Goal: Transaction & Acquisition: Purchase product/service

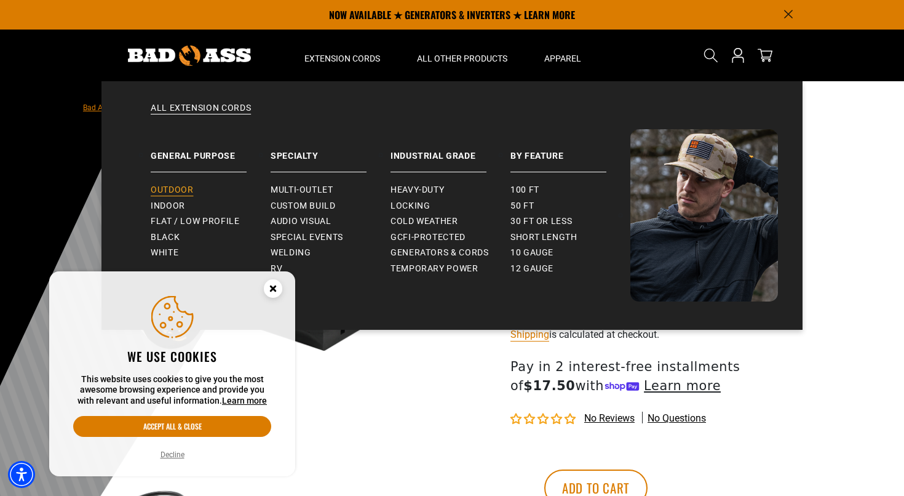
click at [191, 189] on span "Outdoor" at bounding box center [172, 190] width 42 height 11
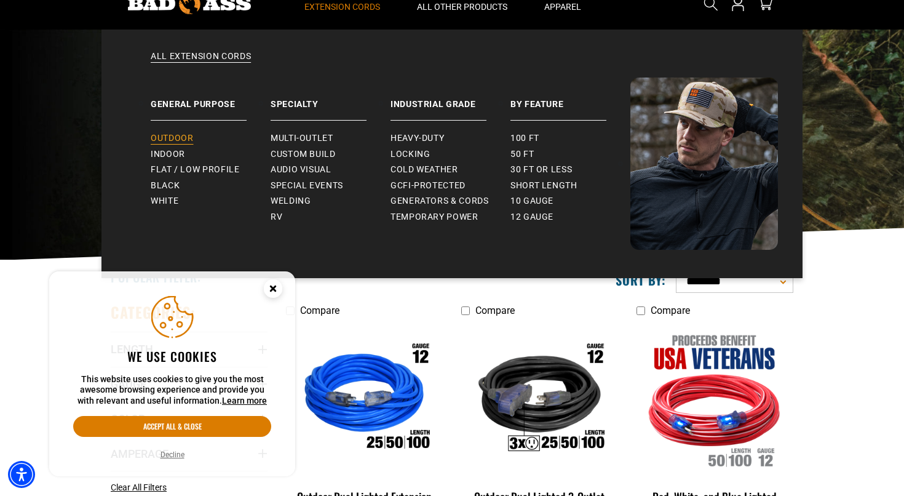
scroll to position [53, 0]
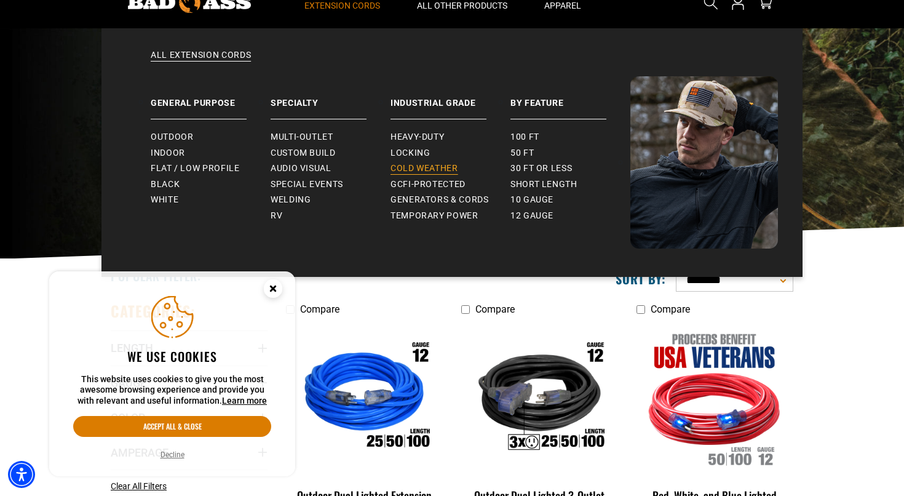
click at [429, 170] on span "Cold Weather" at bounding box center [425, 168] width 68 height 11
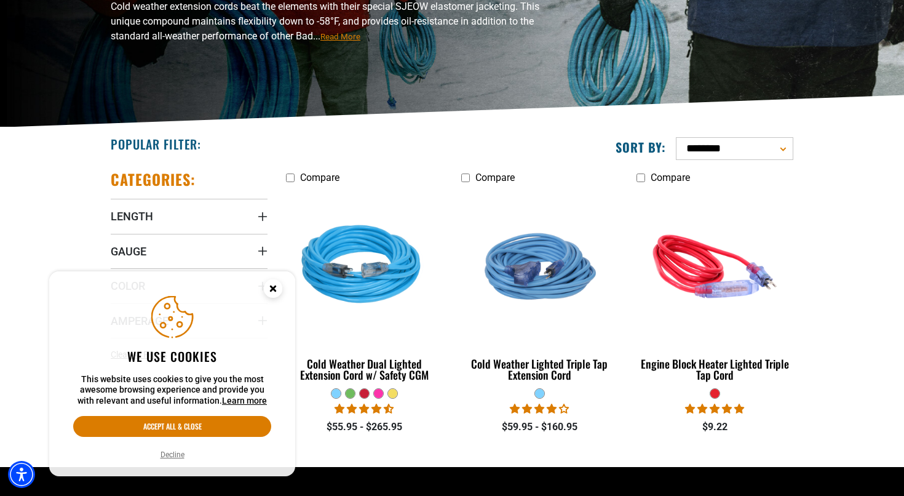
scroll to position [186, 0]
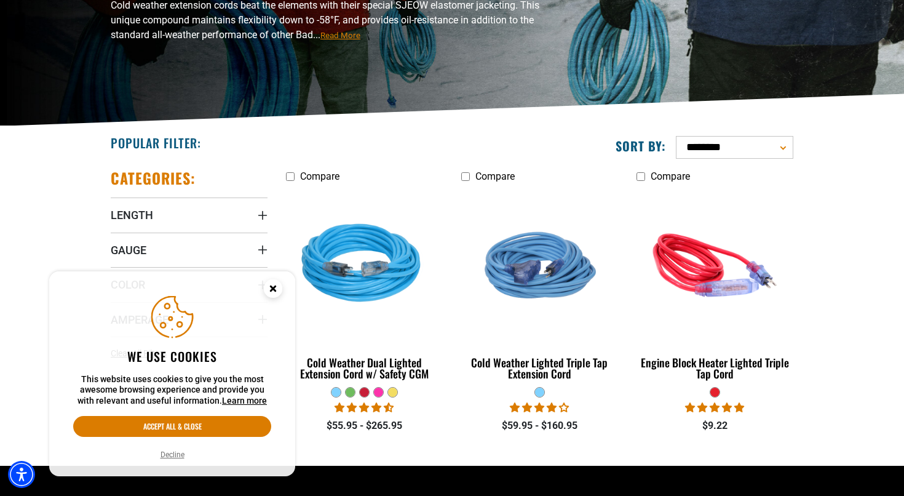
click at [271, 290] on icon "Close this option" at bounding box center [273, 288] width 4 height 4
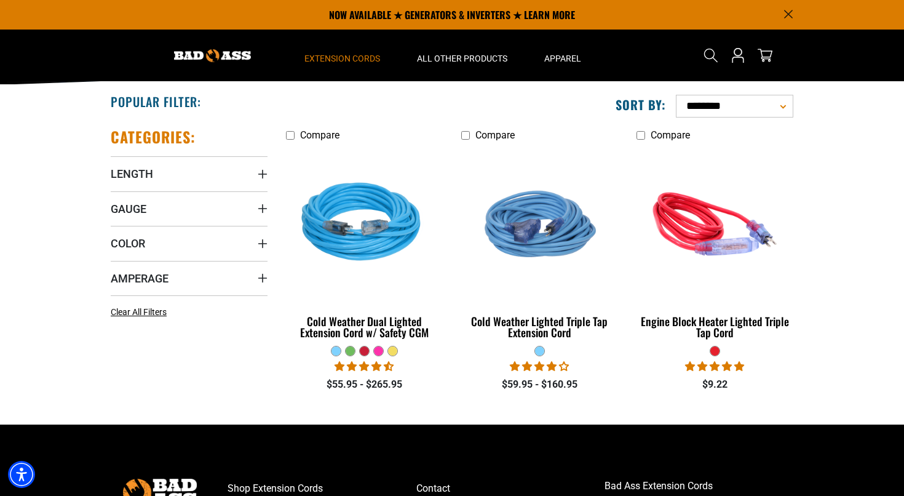
scroll to position [223, 0]
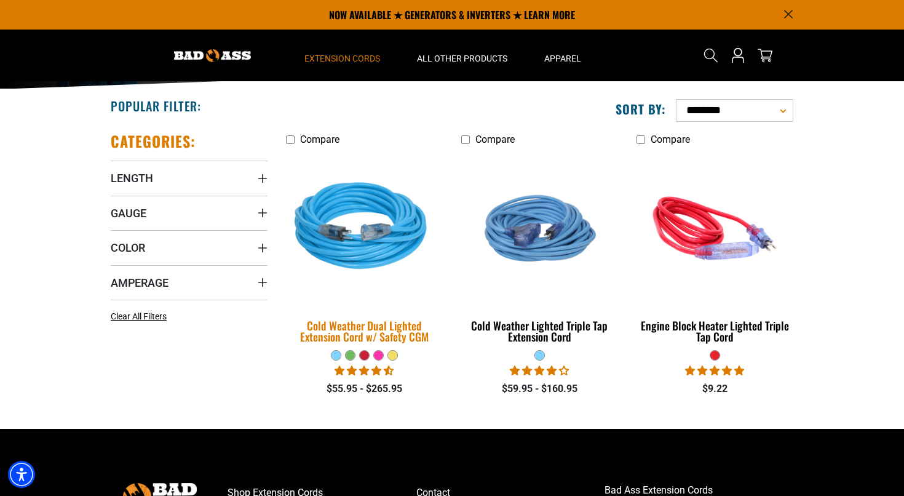
click at [344, 331] on div "Cold Weather Dual Lighted Extension Cord w/ Safety CGM" at bounding box center [364, 331] width 157 height 22
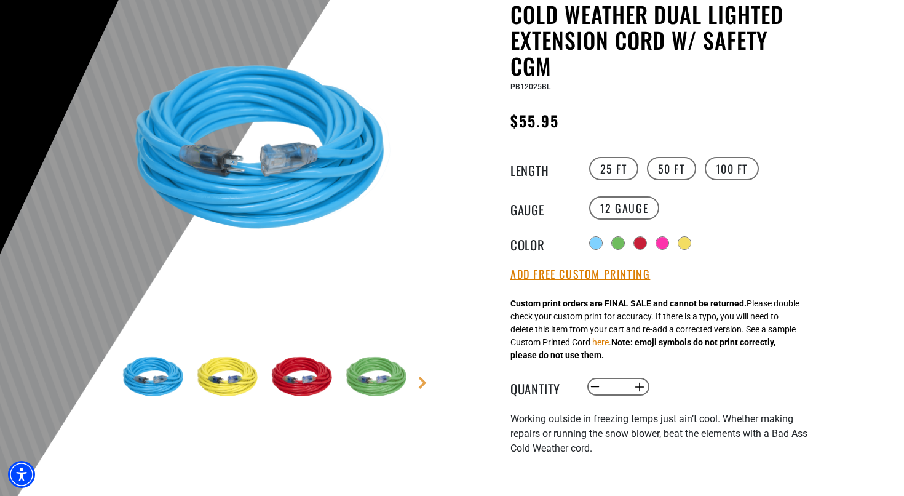
scroll to position [133, 0]
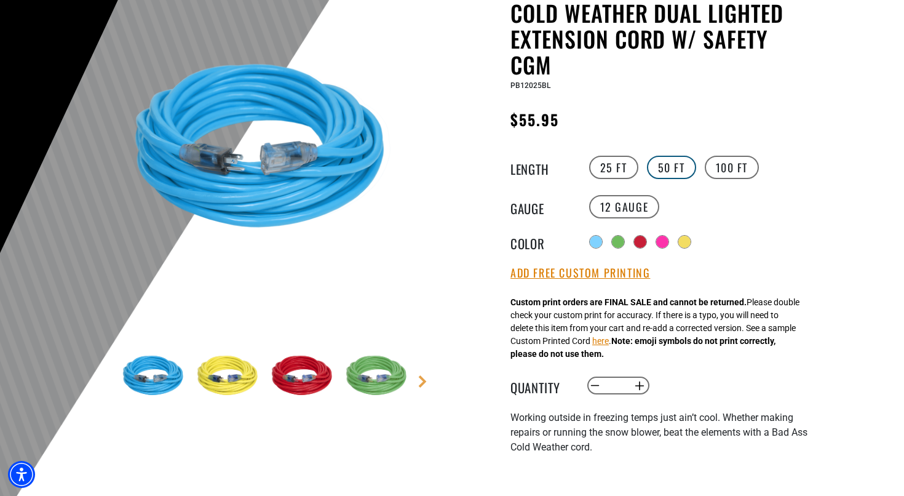
click at [673, 160] on label "50 FT" at bounding box center [671, 167] width 49 height 23
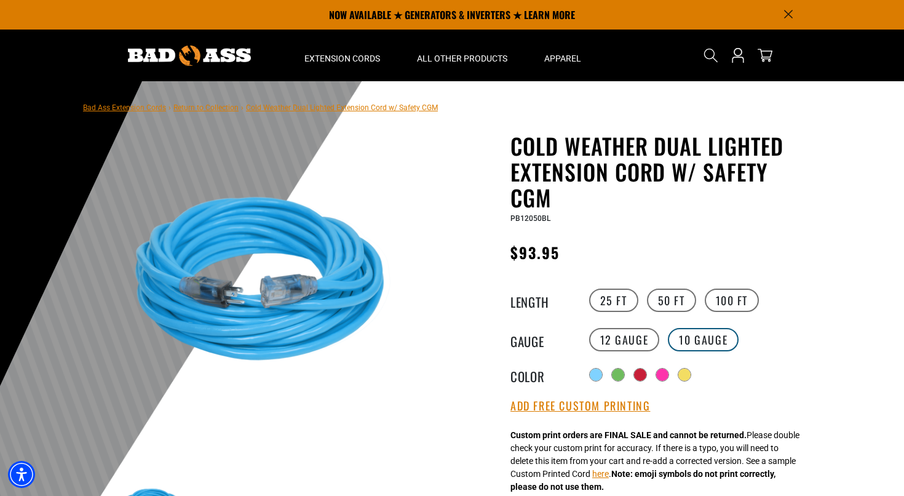
click at [710, 339] on label "10 Gauge products.product.variant_sold_out_or_unavailable" at bounding box center [703, 339] width 71 height 23
